Goal: Task Accomplishment & Management: Complete application form

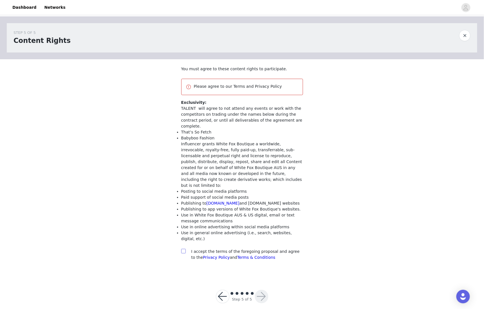
click at [183, 249] on input "checkbox" at bounding box center [183, 251] width 4 height 4
checkbox input "true"
click at [262, 294] on button "button" at bounding box center [262, 297] width 14 height 14
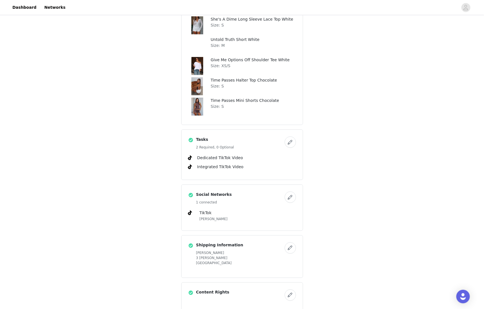
scroll to position [280, 0]
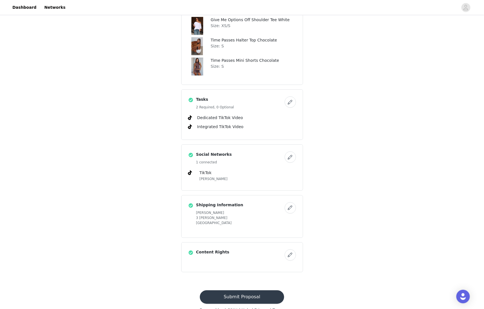
click at [262, 290] on button "Submit Proposal" at bounding box center [242, 297] width 84 height 14
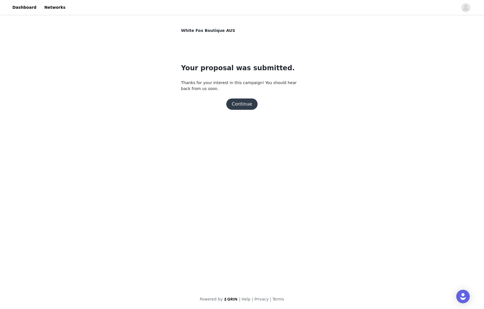
click at [237, 108] on button "Continue" at bounding box center [242, 103] width 32 height 11
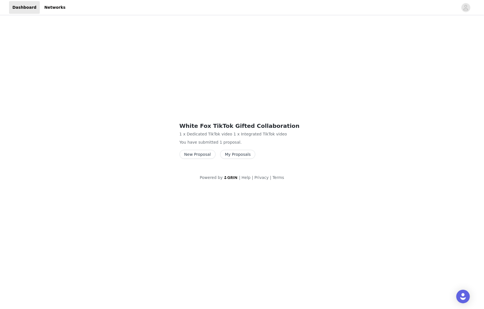
click at [231, 156] on button "My Proposals" at bounding box center [238, 154] width 36 height 9
